Goal: Navigation & Orientation: Find specific page/section

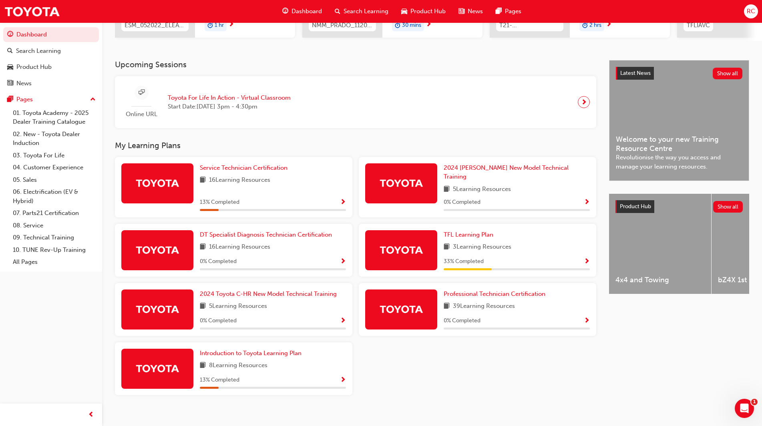
scroll to position [148, 0]
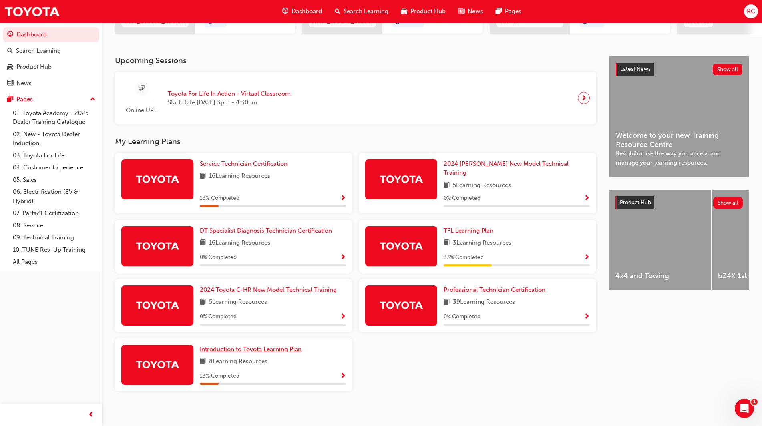
click at [279, 346] on span "Introduction to Toyota Learning Plan" at bounding box center [251, 349] width 102 height 7
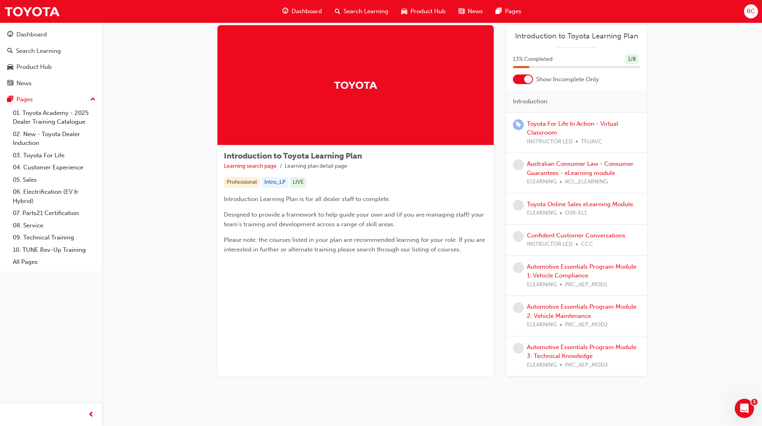
scroll to position [25, 0]
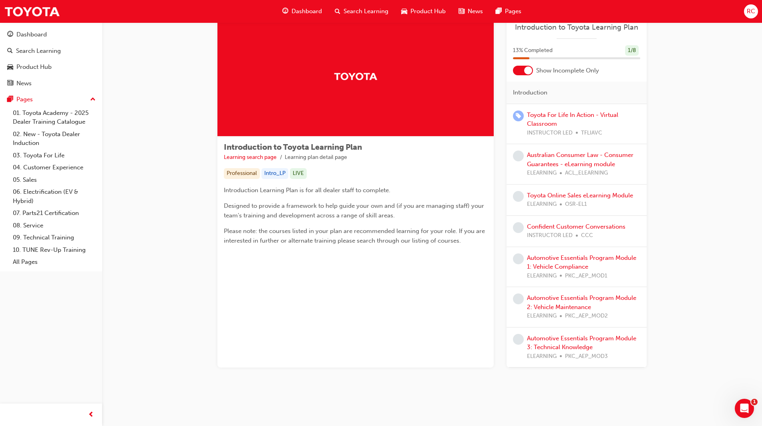
click at [54, 119] on link "01. Toyota Academy - 2025 Dealer Training Catalogue" at bounding box center [54, 117] width 89 height 21
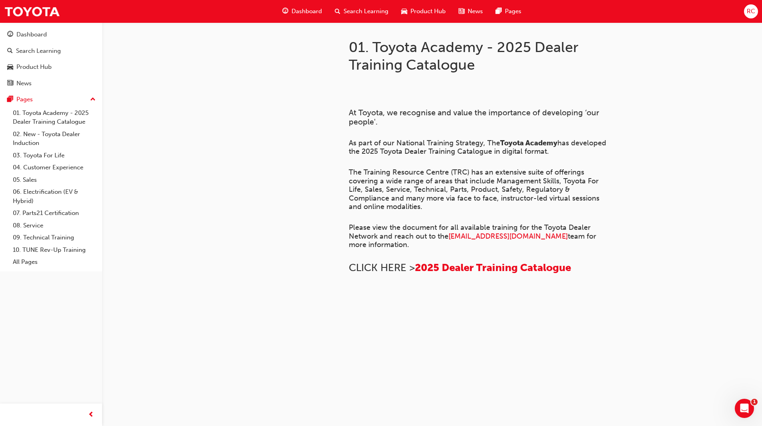
click at [24, 95] on div "Pages" at bounding box center [24, 99] width 16 height 9
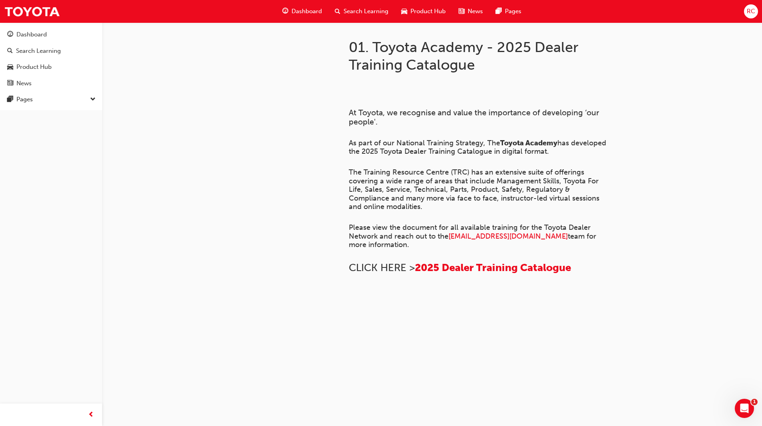
click at [35, 30] on div "Dashboard" at bounding box center [31, 34] width 30 height 9
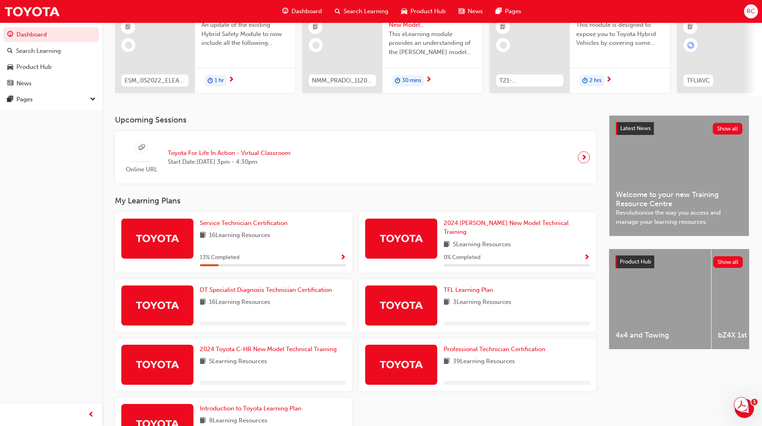
scroll to position [120, 0]
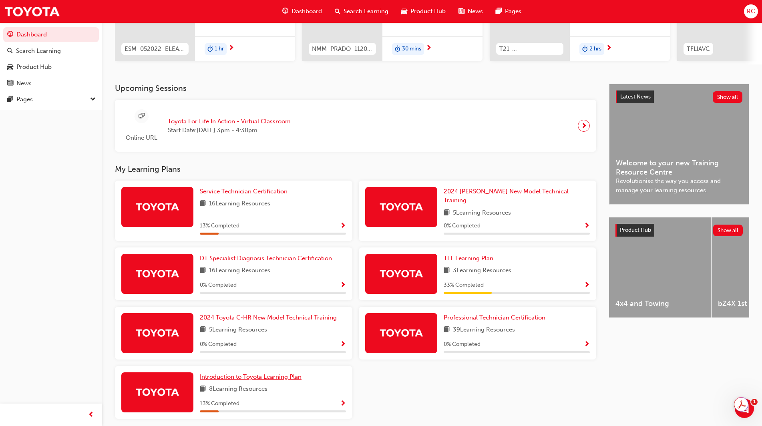
click at [233, 373] on span "Introduction to Toyota Learning Plan" at bounding box center [251, 376] width 102 height 7
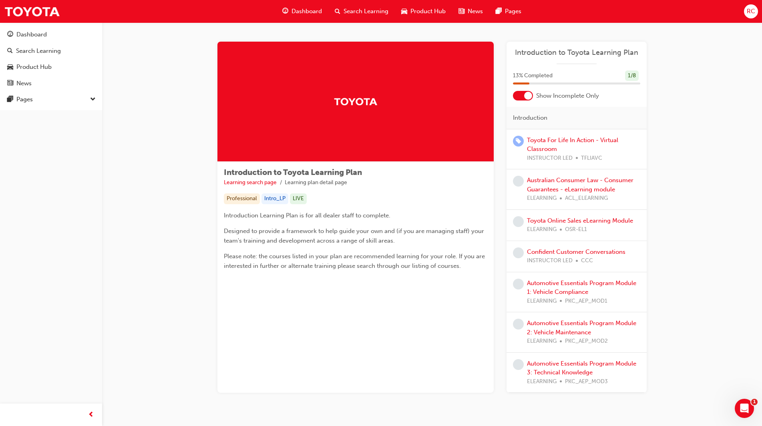
click at [40, 37] on div "Dashboard" at bounding box center [31, 34] width 30 height 9
